Goal: Task Accomplishment & Management: Use online tool/utility

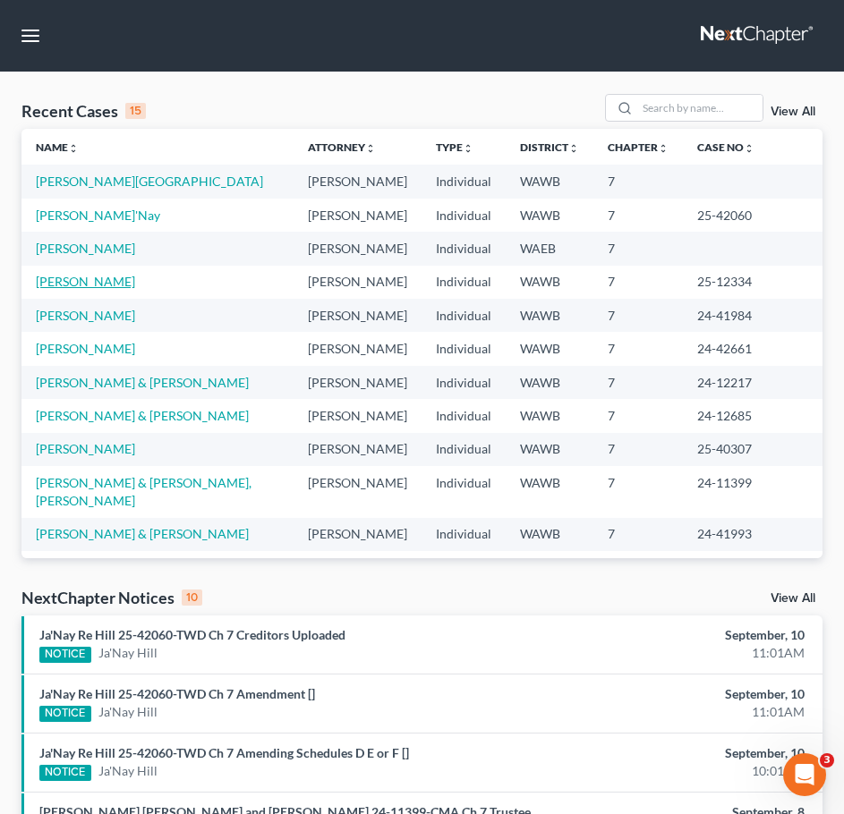
click at [89, 277] on link "[PERSON_NAME]" at bounding box center [85, 281] width 99 height 15
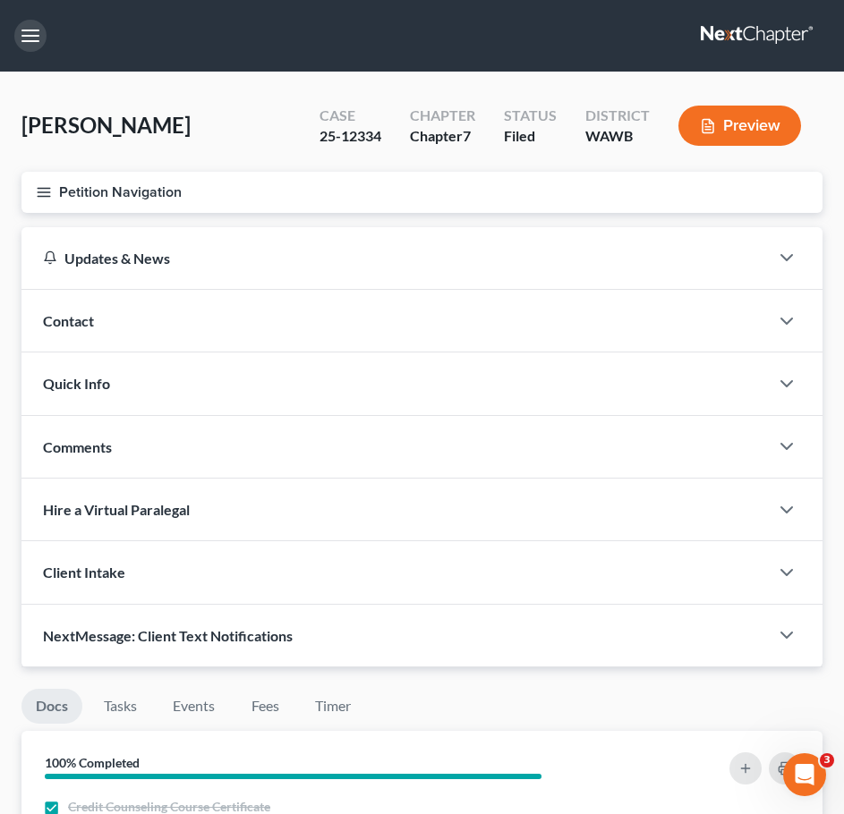
click at [39, 42] on button "button" at bounding box center [30, 36] width 32 height 32
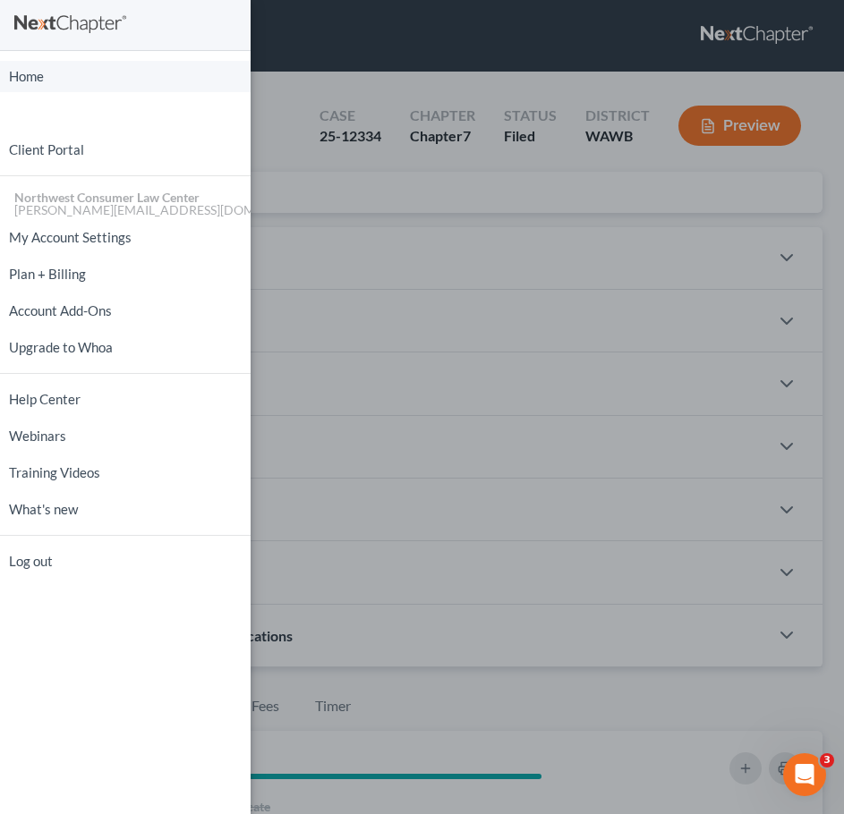
click at [55, 83] on link "Home" at bounding box center [125, 76] width 251 height 31
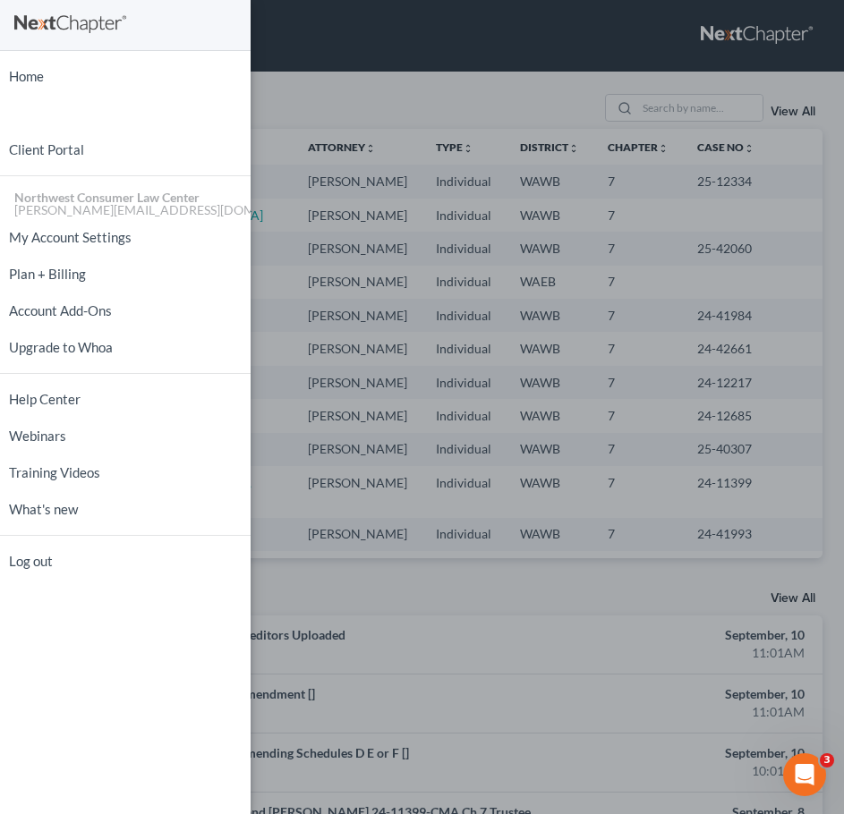
click at [409, 98] on div "Home New Case Client Portal Northwest Consumer Law Center [EMAIL_ADDRESS][DOMAI…" at bounding box center [422, 407] width 844 height 814
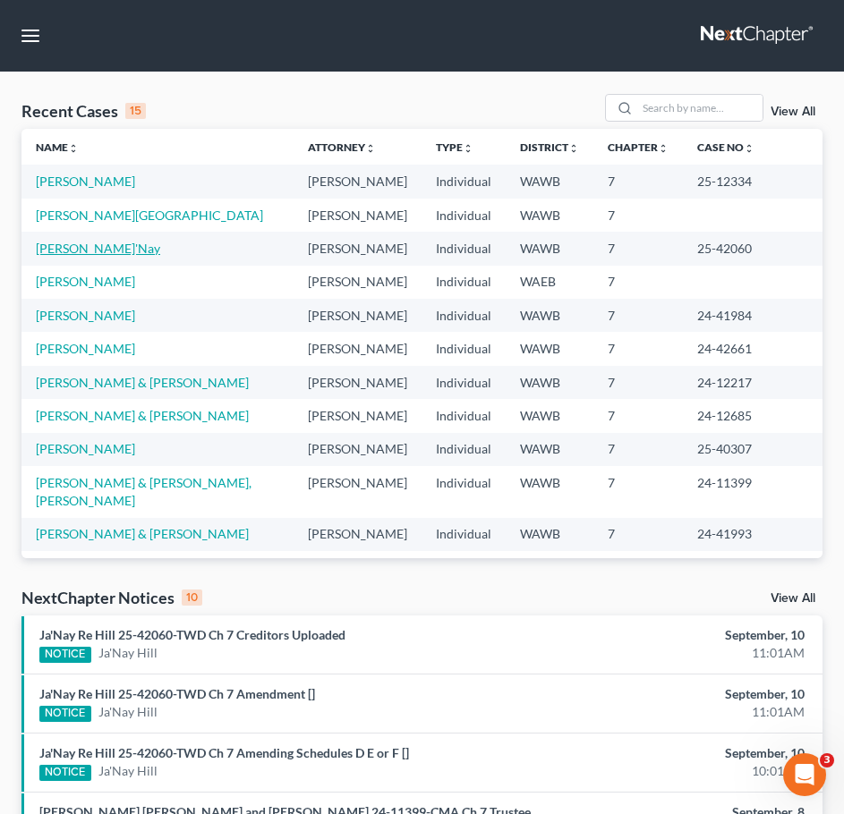
click at [72, 255] on link "[PERSON_NAME]'Nay" at bounding box center [98, 248] width 124 height 15
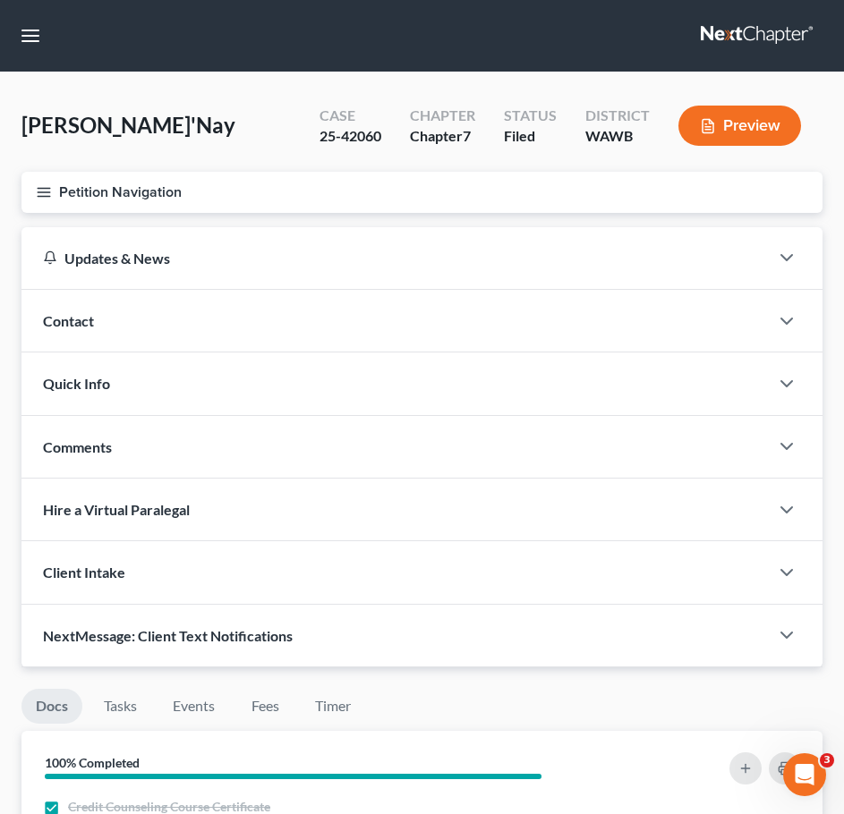
click at [51, 191] on icon "button" at bounding box center [44, 192] width 16 height 16
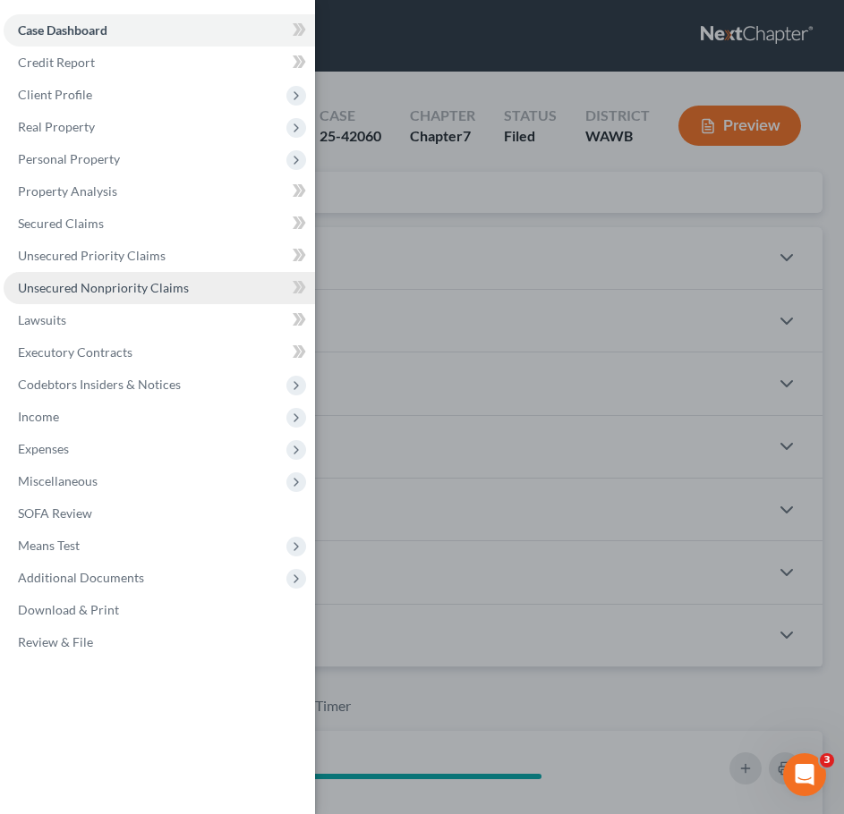
click at [182, 277] on link "Unsecured Nonpriority Claims" at bounding box center [159, 288] width 311 height 32
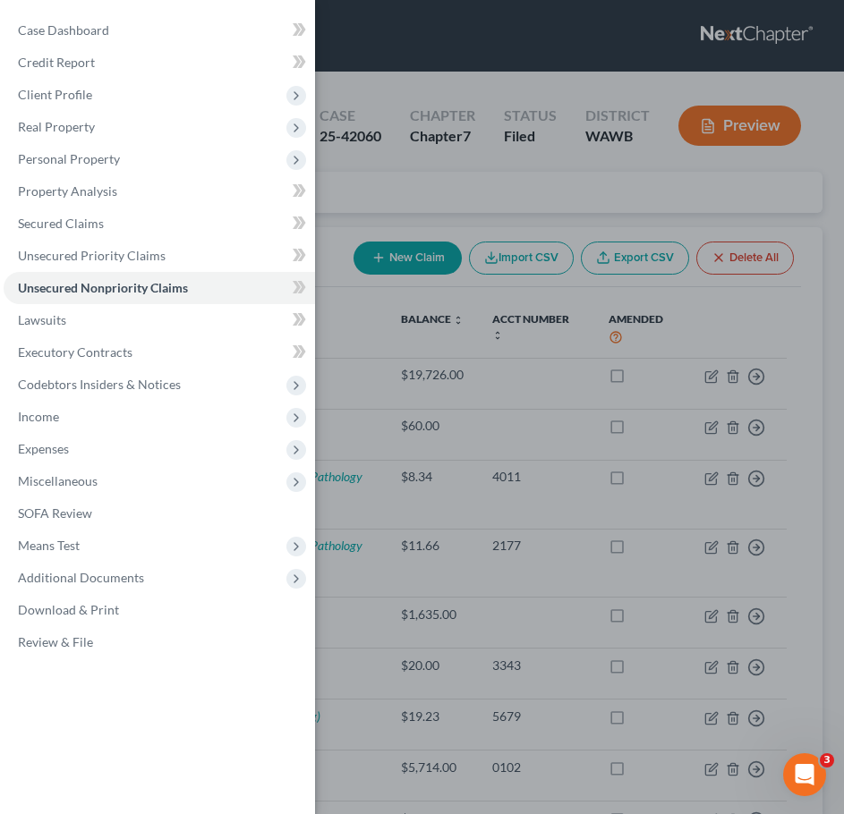
click at [551, 346] on div "Case Dashboard Payments Invoices Payments Payments Credit Report Client Profile" at bounding box center [422, 407] width 844 height 814
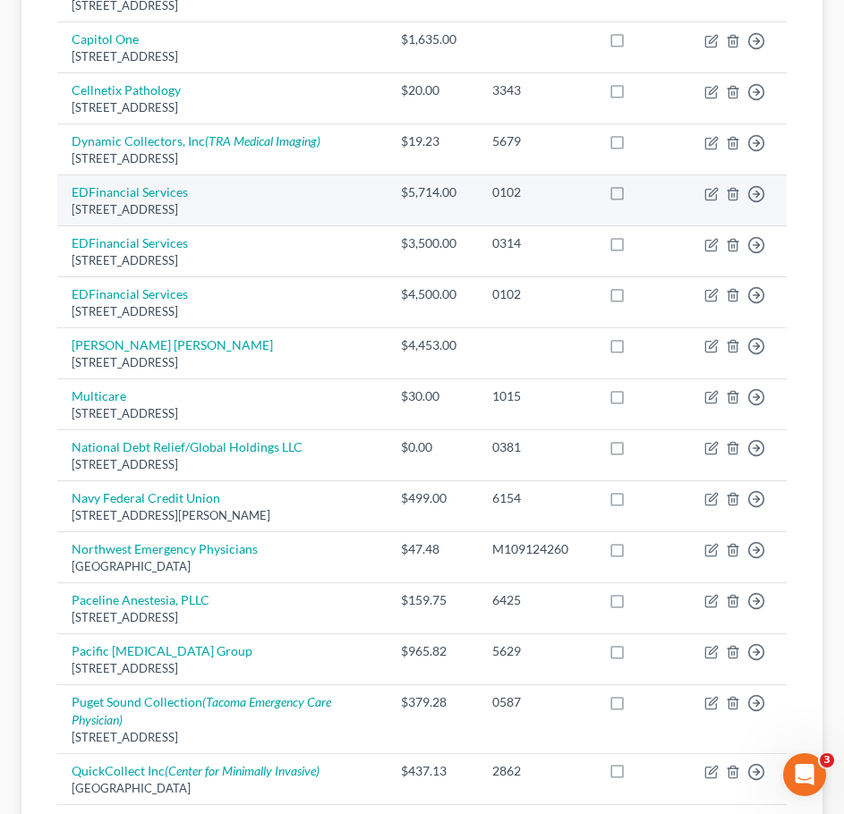
scroll to position [626, 0]
